Goal: Information Seeking & Learning: Obtain resource

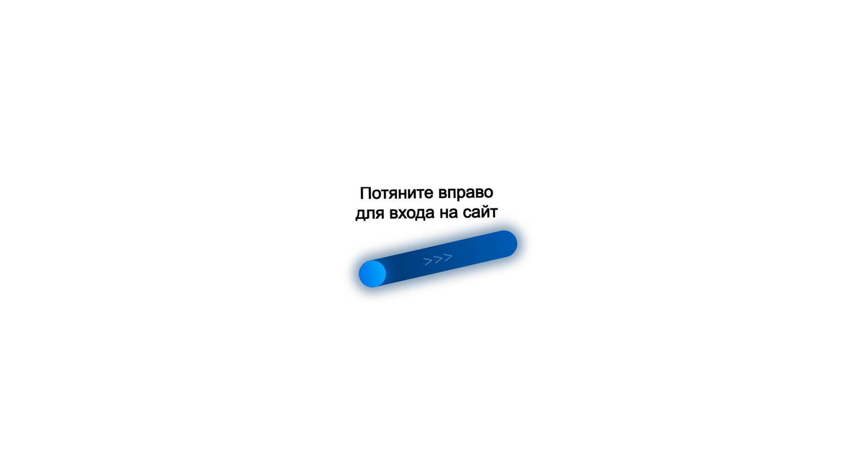
scroll to position [755, 0]
drag, startPoint x: 372, startPoint y: 238, endPoint x: 745, endPoint y: 181, distance: 377.0
click at [745, 181] on div at bounding box center [431, 230] width 863 height 460
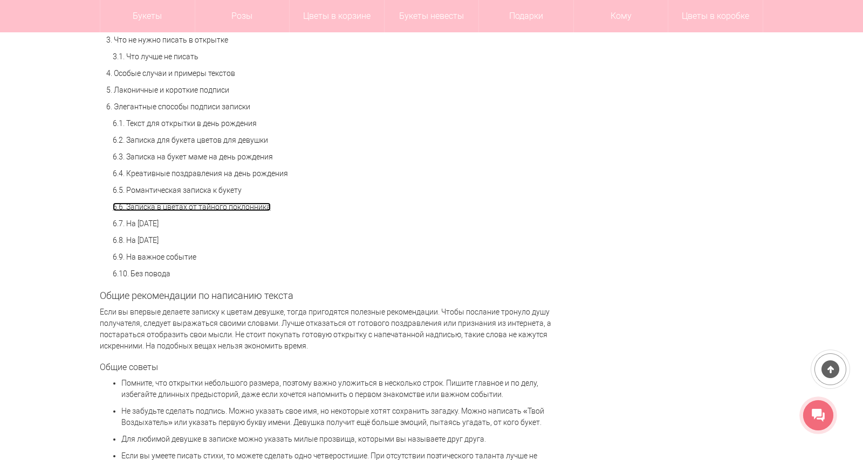
scroll to position [863, 0]
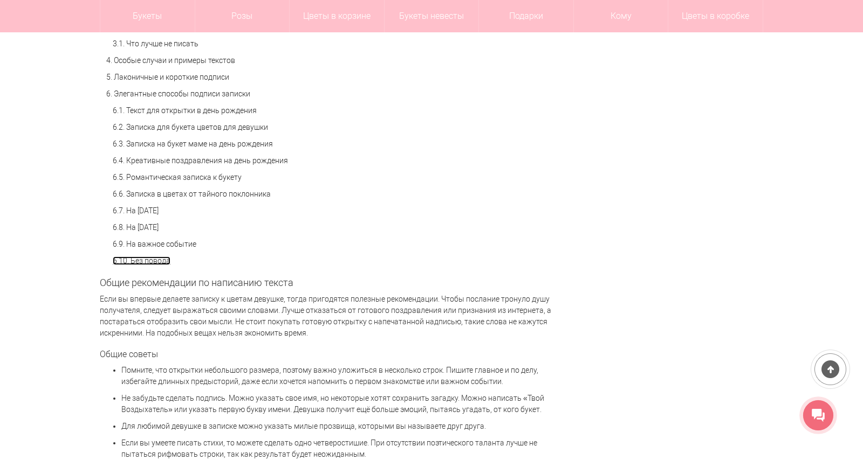
click at [162, 265] on link "6.10. Без повода" at bounding box center [142, 261] width 58 height 9
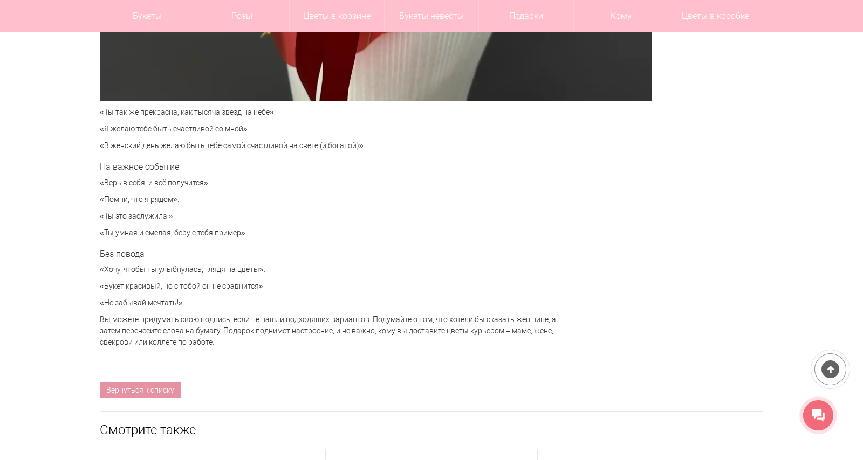
scroll to position [4550, 0]
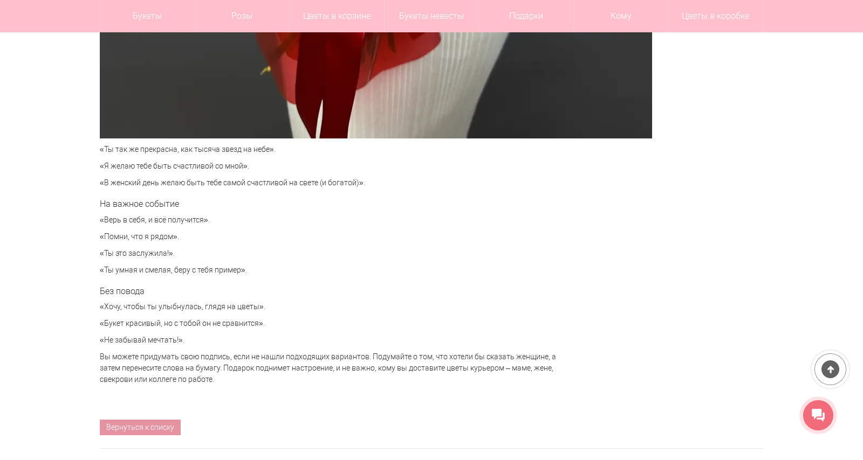
drag, startPoint x: 96, startPoint y: 219, endPoint x: 226, endPoint y: 216, distance: 130.5
click at [226, 216] on p "«Верь в себя, и всё получится»." at bounding box center [329, 220] width 458 height 11
copy p "«Верь в себя, и всё получится»."
drag, startPoint x: 94, startPoint y: 148, endPoint x: 284, endPoint y: 154, distance: 189.3
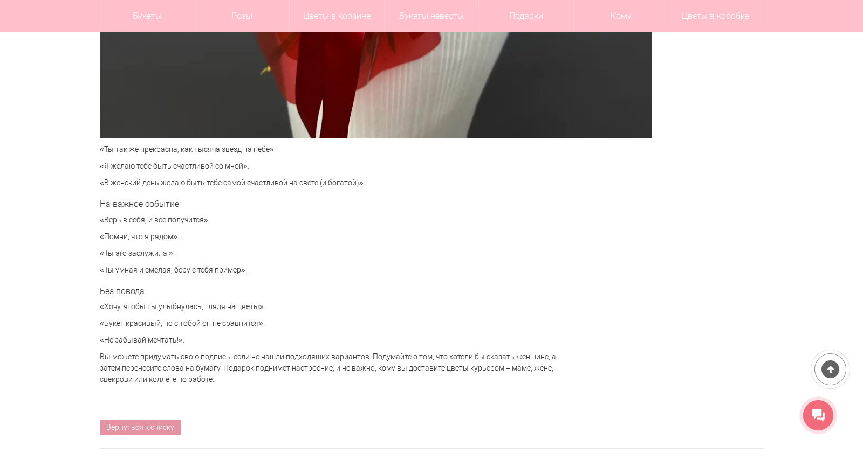
copy p "«Ты так же прекрасна, как тысяча звезд на небе»."
click at [551, 249] on p "«Ты это заслужила!»." at bounding box center [329, 253] width 458 height 11
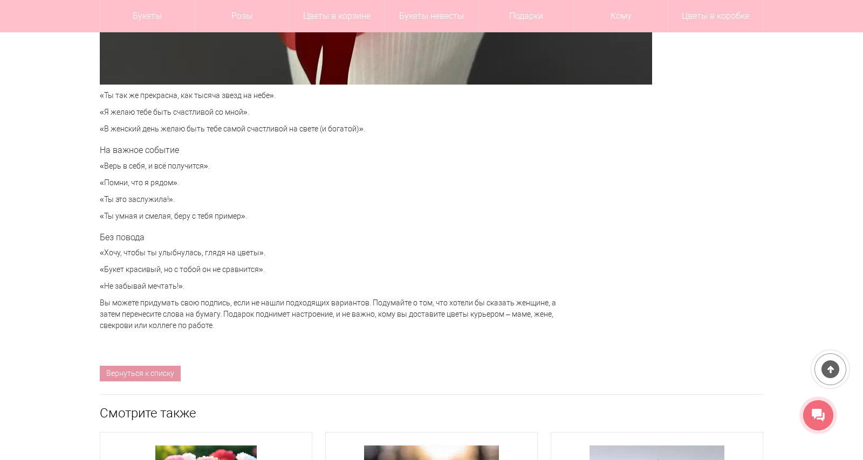
click at [100, 250] on p "«Хочу, чтобы ты улыбнулась, глядя на цветы»." at bounding box center [329, 252] width 458 height 11
drag, startPoint x: 92, startPoint y: 253, endPoint x: 272, endPoint y: 253, distance: 180.1
copy p "«Хочу, чтобы ты улыбнулась, глядя на цветы»."
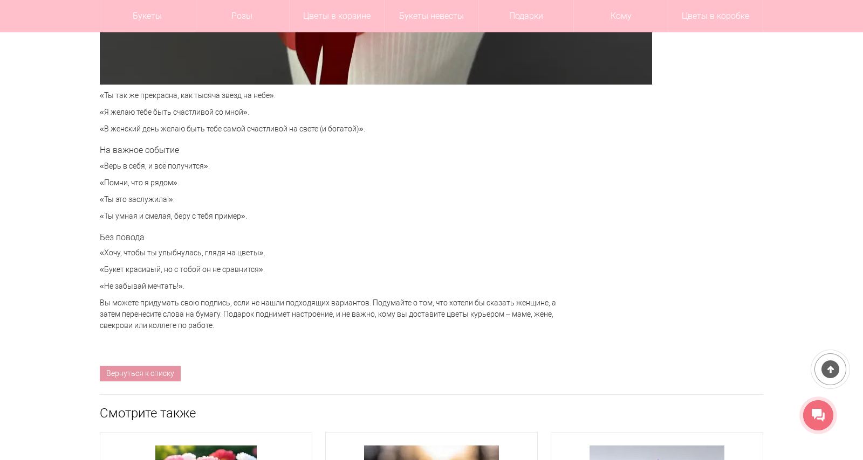
drag, startPoint x: 93, startPoint y: 267, endPoint x: 284, endPoint y: 274, distance: 191.0
copy p "«Букет красивый, но с тобой он не сравнится»."
drag, startPoint x: 78, startPoint y: 283, endPoint x: 202, endPoint y: 279, distance: 124.6
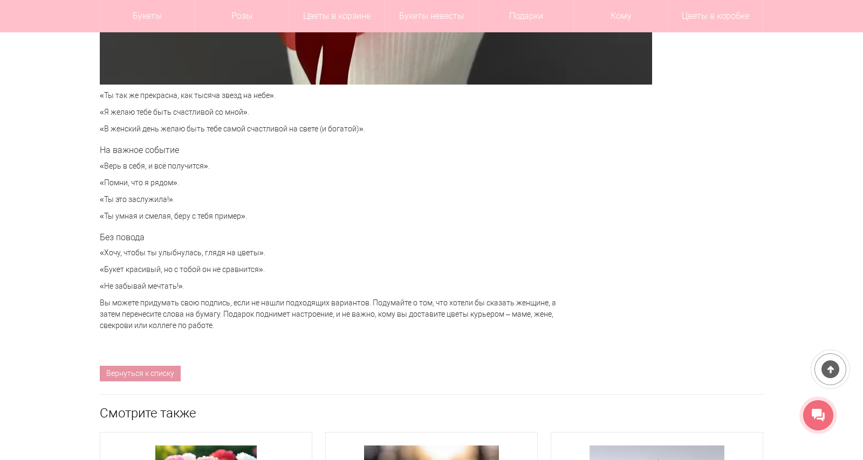
copy p "«Не забывай мечтать!»."
drag, startPoint x: 89, startPoint y: 93, endPoint x: 318, endPoint y: 91, distance: 228.6
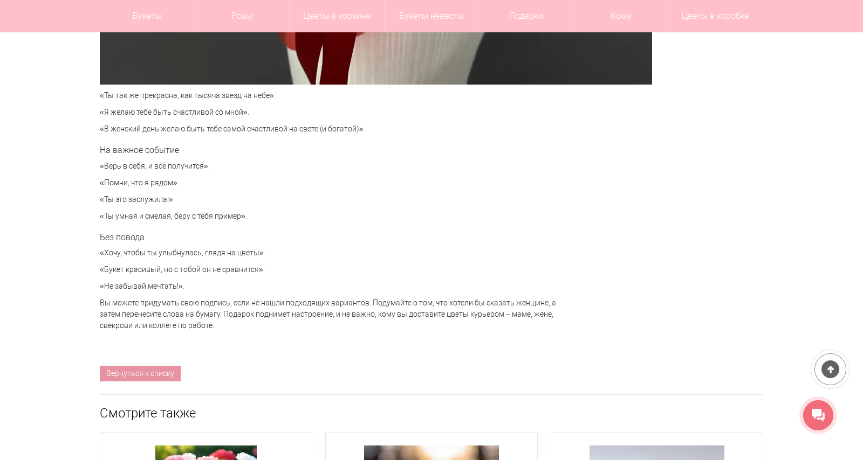
copy p "«Ты так же прекрасна, как тысяча звезд на небе»."
drag, startPoint x: 94, startPoint y: 251, endPoint x: 306, endPoint y: 249, distance: 212.4
copy p "«Хочу, чтобы ты улыбнулась, глядя на цветы»."
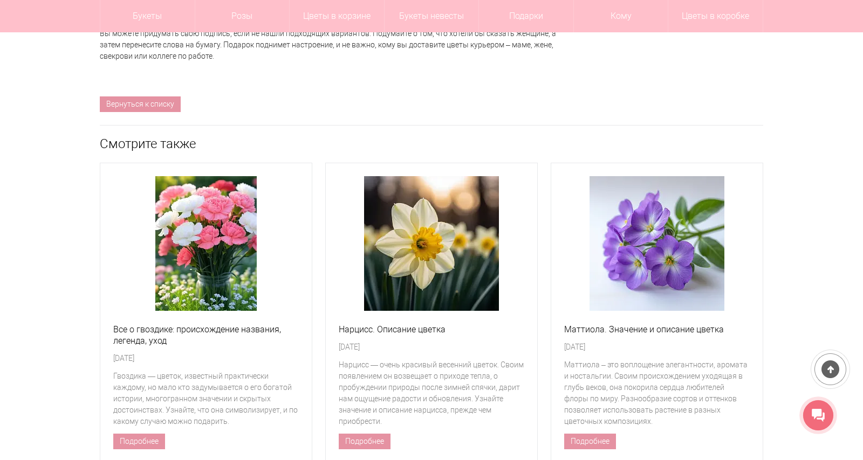
scroll to position [5089, 0]
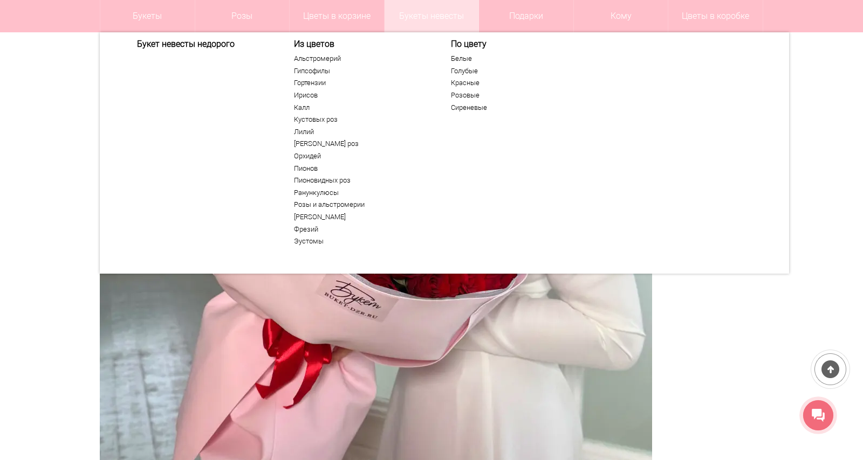
scroll to position [9, 0]
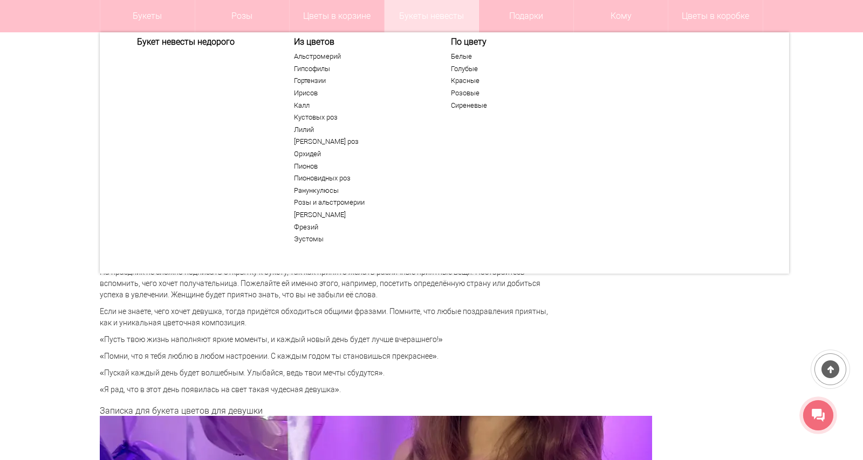
scroll to position [2637, 0]
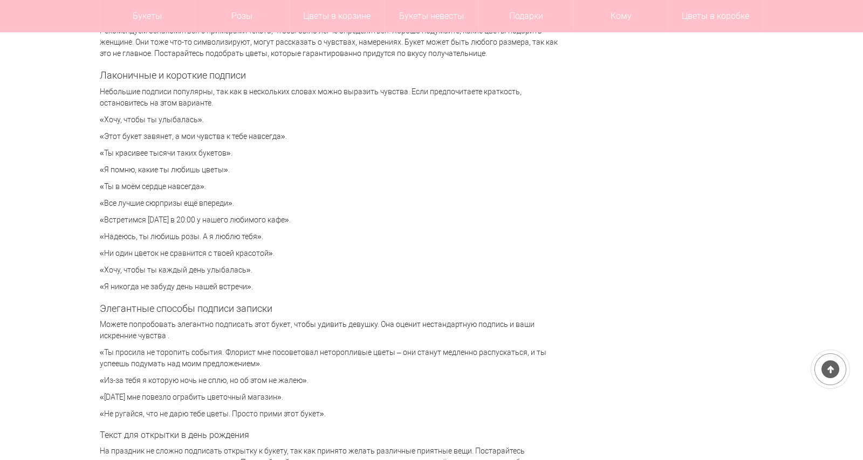
scroll to position [2421, 0]
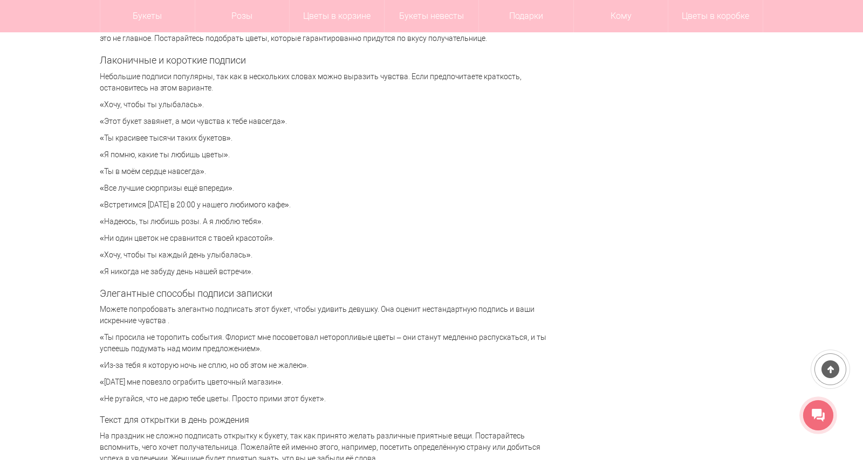
drag, startPoint x: 99, startPoint y: 103, endPoint x: 192, endPoint y: 104, distance: 92.7
click at [192, 104] on p "«Хочу, чтобы ты улыбалась»." at bounding box center [329, 104] width 458 height 11
copy p "[PERSON_NAME], чтобы ты улыбалась"
click at [589, 174] on div "[DATE] [PERSON_NAME] 20905 Содержание 1. Общие рекомендации по написанию текста…" at bounding box center [431, 154] width 663 height 4821
click at [106, 139] on p "«Ты красивее тысячи таких букетов»." at bounding box center [329, 138] width 458 height 11
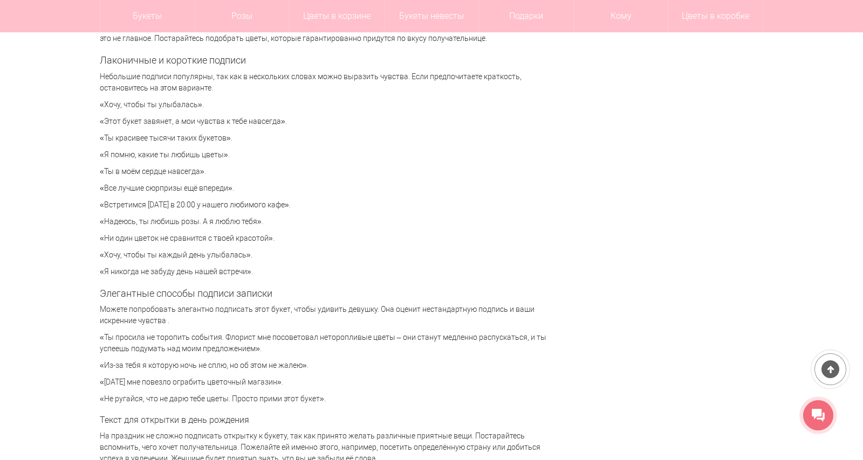
drag, startPoint x: 101, startPoint y: 138, endPoint x: 221, endPoint y: 133, distance: 119.8
click at [221, 133] on p "«Ты красивее тысячи таких букетов»." at bounding box center [329, 138] width 458 height 11
copy p "Ты красивее тысячи таких букетов"
click at [549, 221] on p "«Надеюсь, ты любишь розы. А я люблю тебя»." at bounding box center [329, 221] width 458 height 11
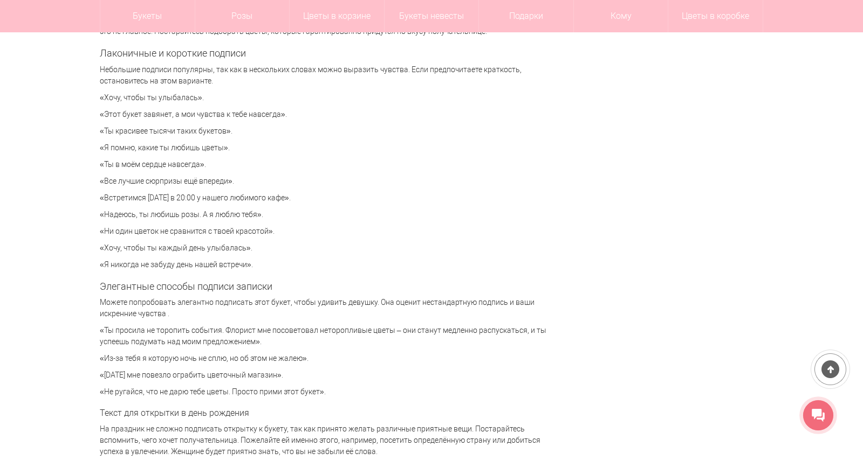
scroll to position [2475, 0]
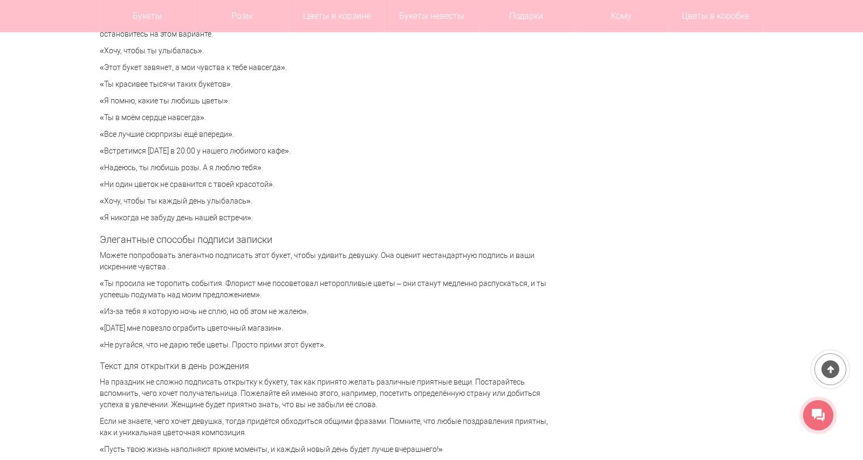
drag, startPoint x: 100, startPoint y: 184, endPoint x: 263, endPoint y: 189, distance: 162.3
click at [263, 189] on p "«Ни один цветок не сравнится с твоей красотой»." at bounding box center [329, 184] width 458 height 11
copy p "Ни один цветок не сравнится с твоей красотой"
click at [607, 226] on div "[DATE] [PERSON_NAME] 20905 Содержание 1. Общие рекомендации по написанию текста…" at bounding box center [431, 100] width 663 height 4821
drag, startPoint x: 100, startPoint y: 202, endPoint x: 238, endPoint y: 198, distance: 138.1
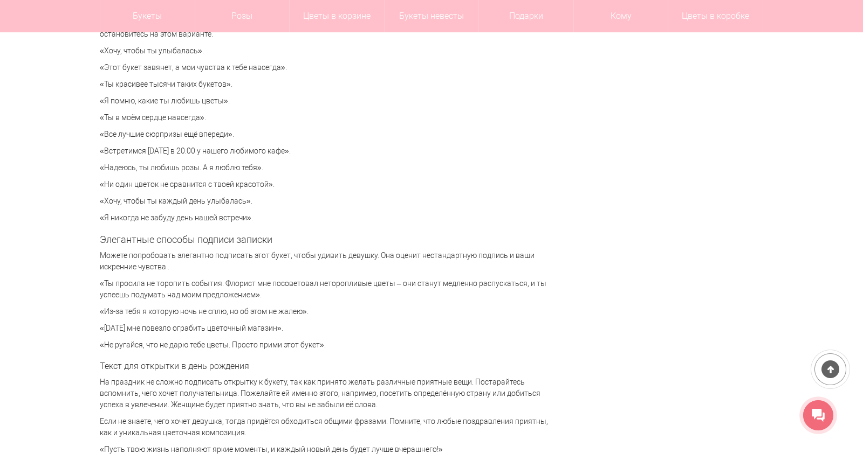
click at [238, 198] on p "«Хочу, чтобы ты каждый день улыбалась»." at bounding box center [329, 201] width 458 height 11
drag, startPoint x: 246, startPoint y: 204, endPoint x: 93, endPoint y: 206, distance: 153.7
click at [93, 206] on div "Цветы [GEOGRAPHIC_DATA] Статьи Что написать в открытке или записке к букету? Чт…" at bounding box center [431, 274] width 679 height 5269
copy p "«Хочу, чтобы ты каждый день улыбалась»."
drag, startPoint x: 654, startPoint y: 211, endPoint x: 647, endPoint y: 201, distance: 12.9
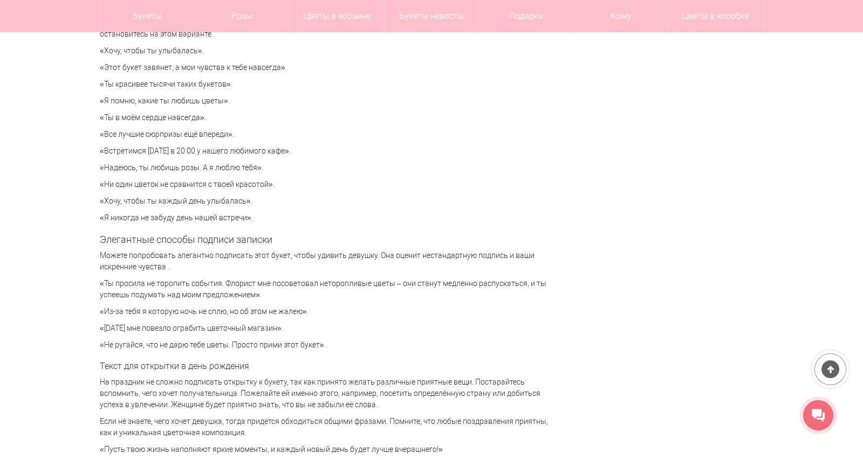
click at [654, 210] on div "[DATE] [PERSON_NAME] 20905 Содержание 1. Общие рекомендации по написанию текста…" at bounding box center [431, 100] width 663 height 4821
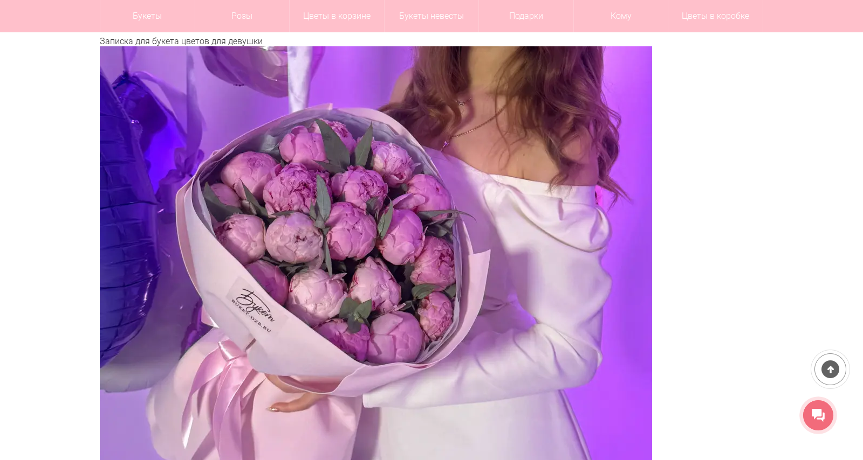
scroll to position [2798, 0]
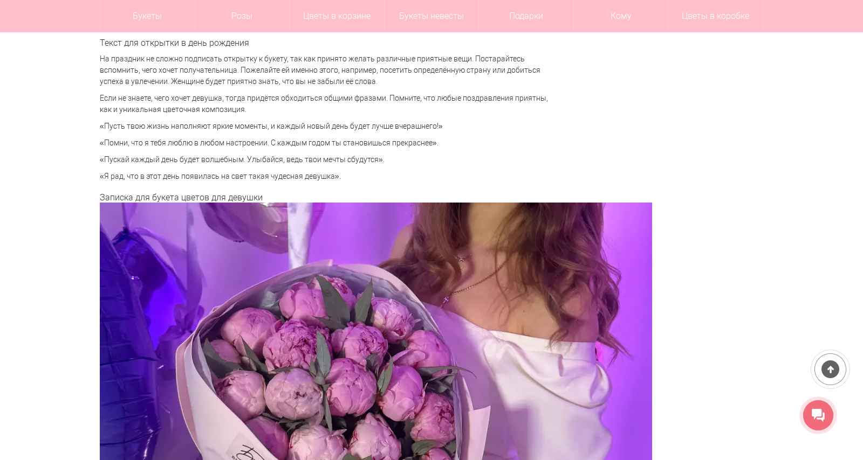
drag, startPoint x: 94, startPoint y: 159, endPoint x: 389, endPoint y: 162, distance: 295.5
copy p "«Пускай каждый день будет волшебным. Улыбайся, ведь твои мечты сбудутся»."
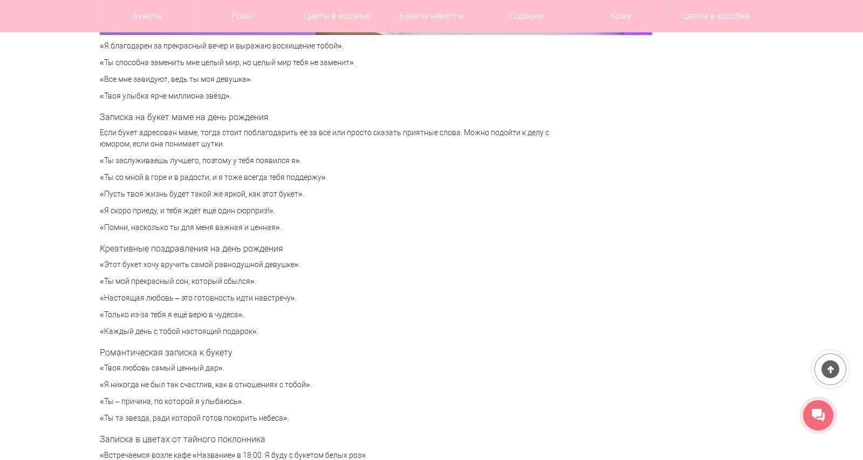
scroll to position [3499, 0]
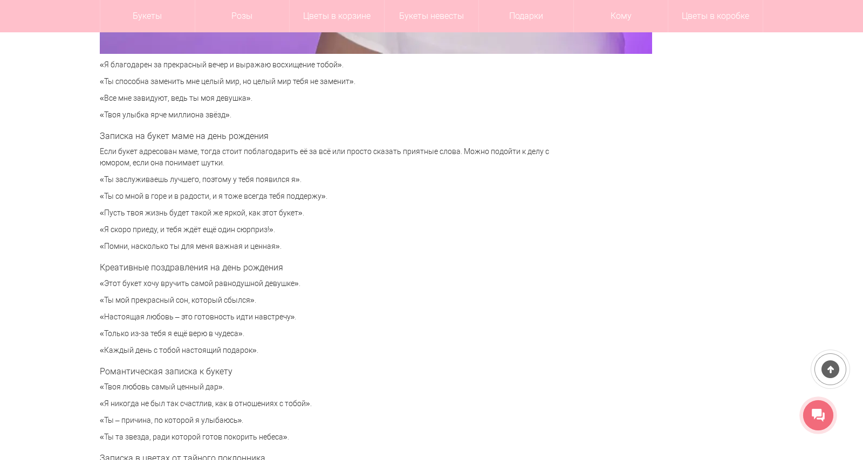
drag, startPoint x: 94, startPoint y: 115, endPoint x: 275, endPoint y: 117, distance: 181.2
copy p "«Твоя улыбка ярче миллиона звёзд»."
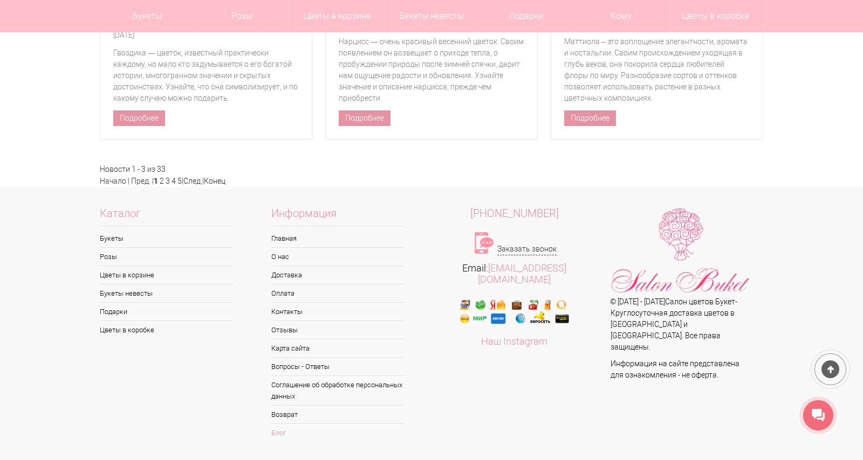
scroll to position [5251, 0]
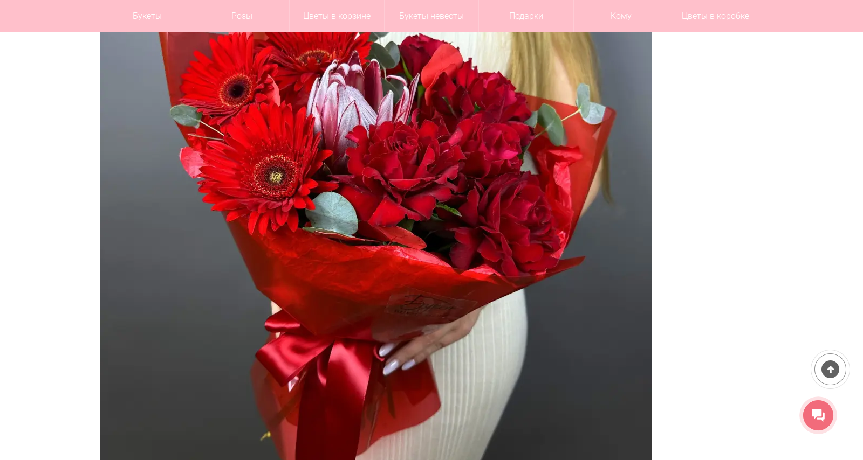
scroll to position [4254, 0]
